Goal: Task Accomplishment & Management: Use online tool/utility

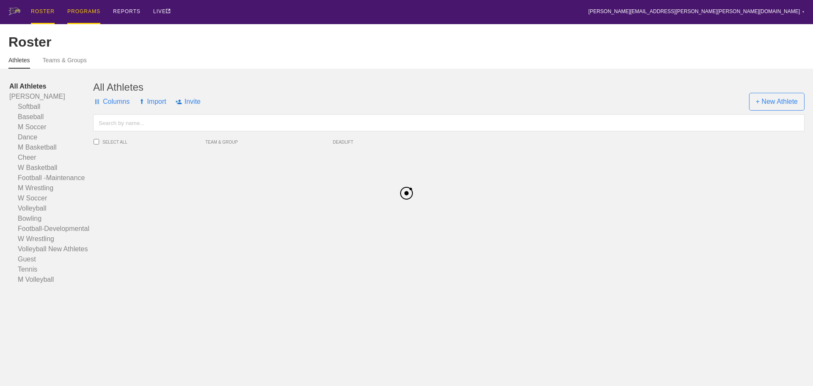
click at [82, 13] on div "PROGRAMS" at bounding box center [83, 12] width 33 height 24
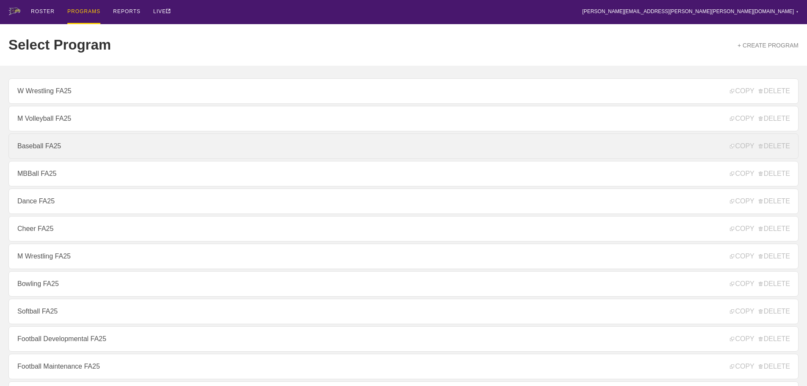
click at [37, 151] on link "Baseball FA25" at bounding box center [403, 145] width 790 height 25
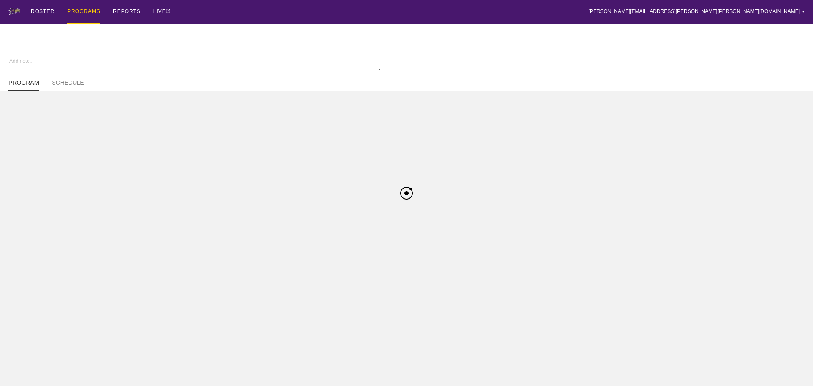
type textarea "x"
type input "Baseball FA25"
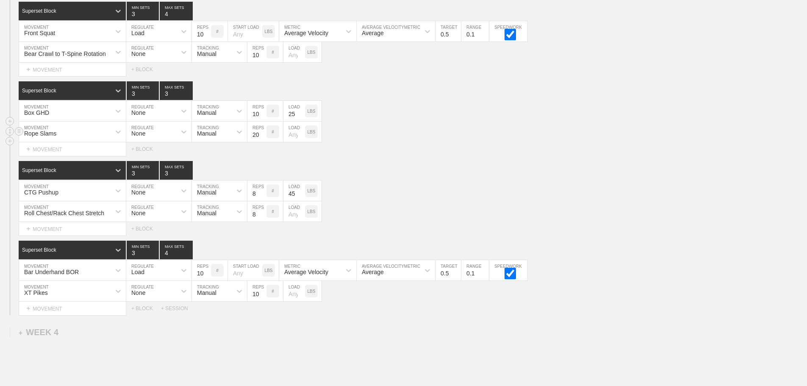
scroll to position [2209, 0]
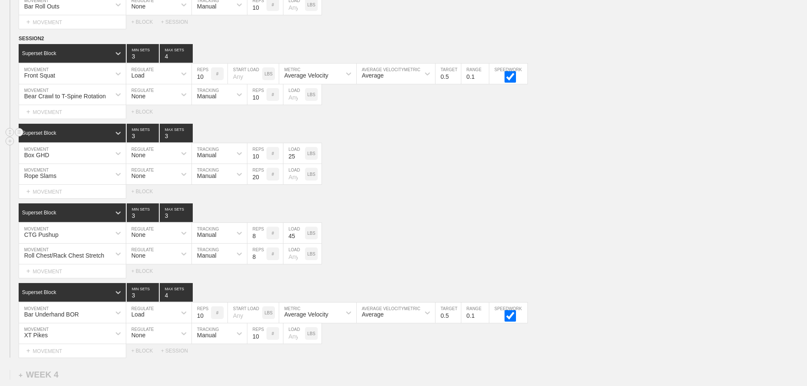
click at [164, 142] on input "3" at bounding box center [176, 133] width 33 height 19
type input "4"
click at [130, 141] on input "3" at bounding box center [143, 133] width 32 height 19
type input "4"
click at [164, 221] on input "3" at bounding box center [176, 212] width 33 height 19
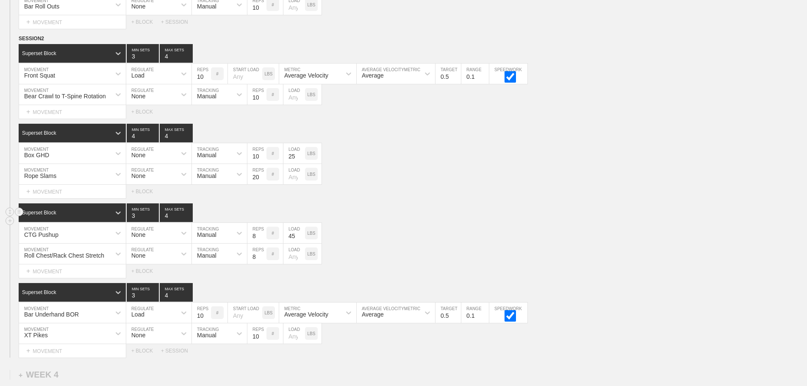
type input "4"
click at [131, 221] on input "3" at bounding box center [143, 212] width 32 height 19
type input "4"
click at [428, 209] on div "SESSION 2 Superset Block 3 MIN SETS 4 MAX SETS DUPLICATE INSERT MOVEMENT AFTER …" at bounding box center [403, 195] width 807 height 323
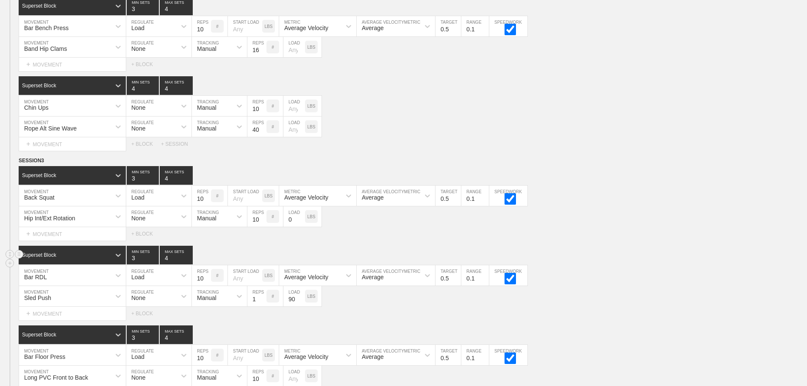
scroll to position [1355, 0]
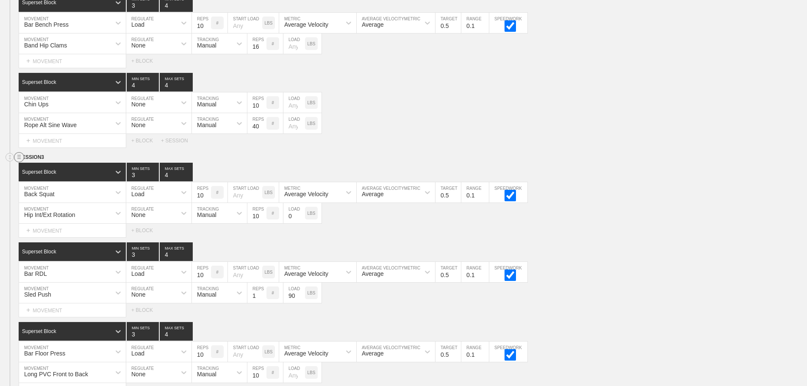
click at [17, 162] on circle at bounding box center [19, 157] width 10 height 10
click at [54, 171] on div "DUPLICATE" at bounding box center [59, 173] width 68 height 13
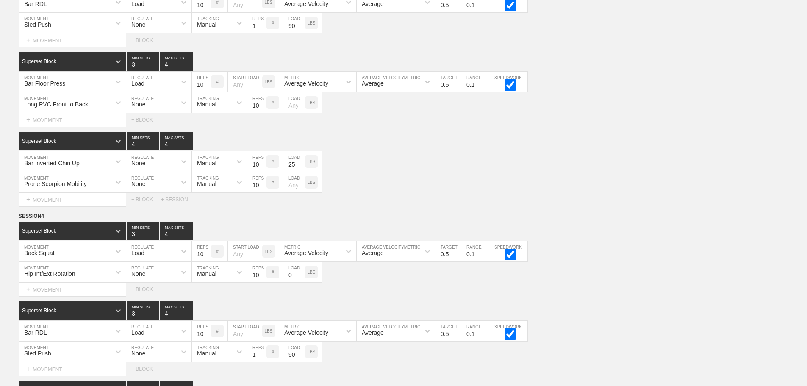
scroll to position [1652, 0]
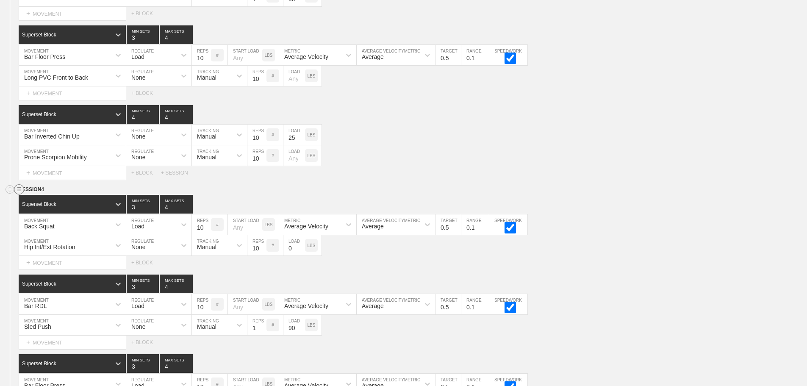
click at [19, 192] on circle at bounding box center [19, 190] width 10 height 10
click at [45, 214] on div "DELETE" at bounding box center [59, 218] width 68 height 13
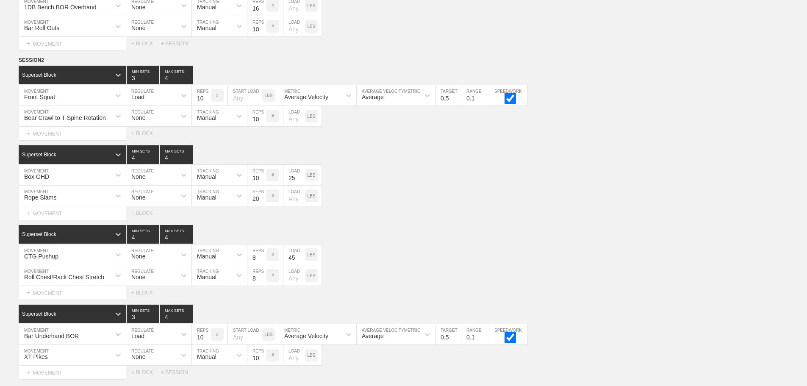
scroll to position [2202, 0]
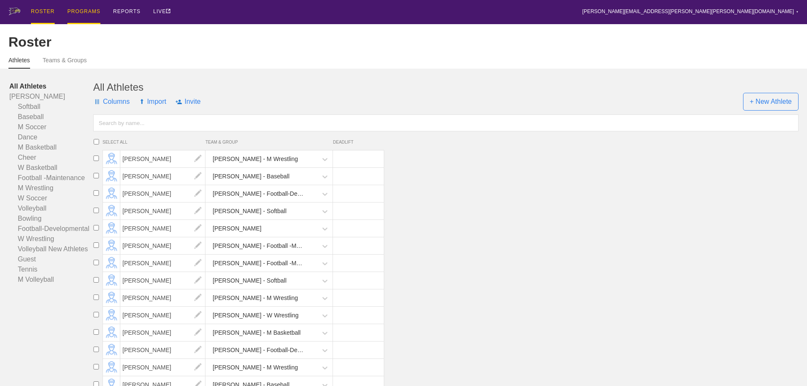
click at [69, 14] on div "PROGRAMS" at bounding box center [83, 12] width 33 height 24
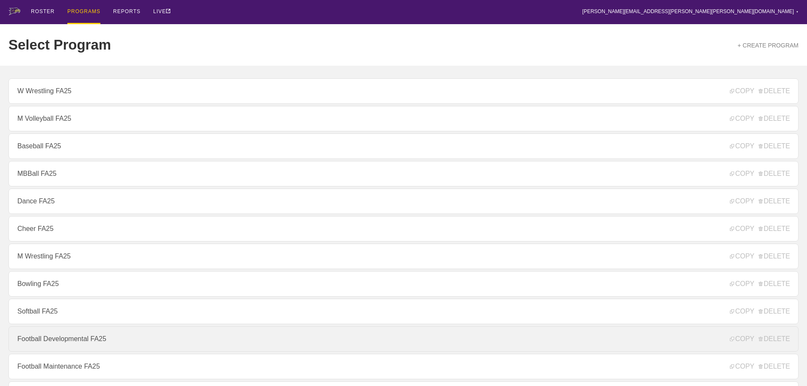
click at [60, 338] on link "Football Developmental FA25" at bounding box center [403, 338] width 790 height 25
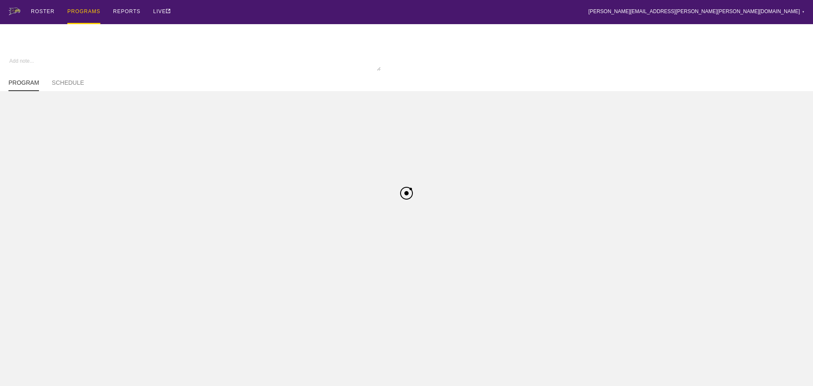
type textarea "x"
type input "Football Developmental FA25"
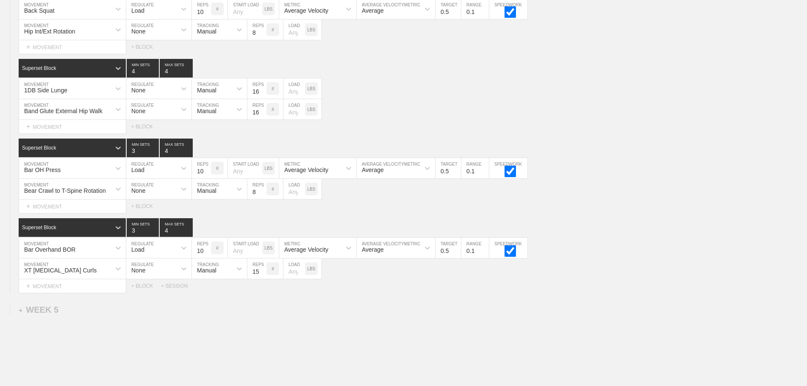
scroll to position [3214, 0]
